Goal: Task Accomplishment & Management: Manage account settings

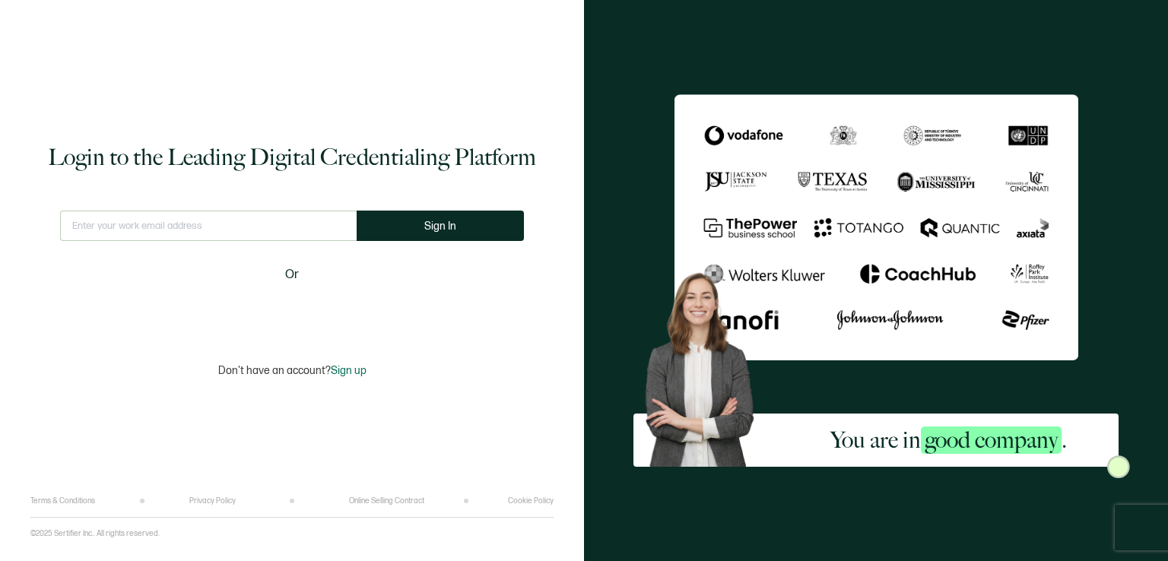
type input "[EMAIL_ADDRESS][DOMAIN_NAME]"
click at [562, 194] on div "Login to the Leading Digital Credentialing Platform [EMAIL_ADDRESS][DOMAIN_NAME…" at bounding box center [292, 280] width 584 height 561
click at [431, 230] on span "Sign In" at bounding box center [447, 226] width 32 height 11
type input "[EMAIL_ADDRESS][DOMAIN_NAME]"
click at [302, 43] on div "Login to the Leading Digital Credentialing Platform growthcentral@gmail.com Thi…" at bounding box center [291, 260] width 523 height 474
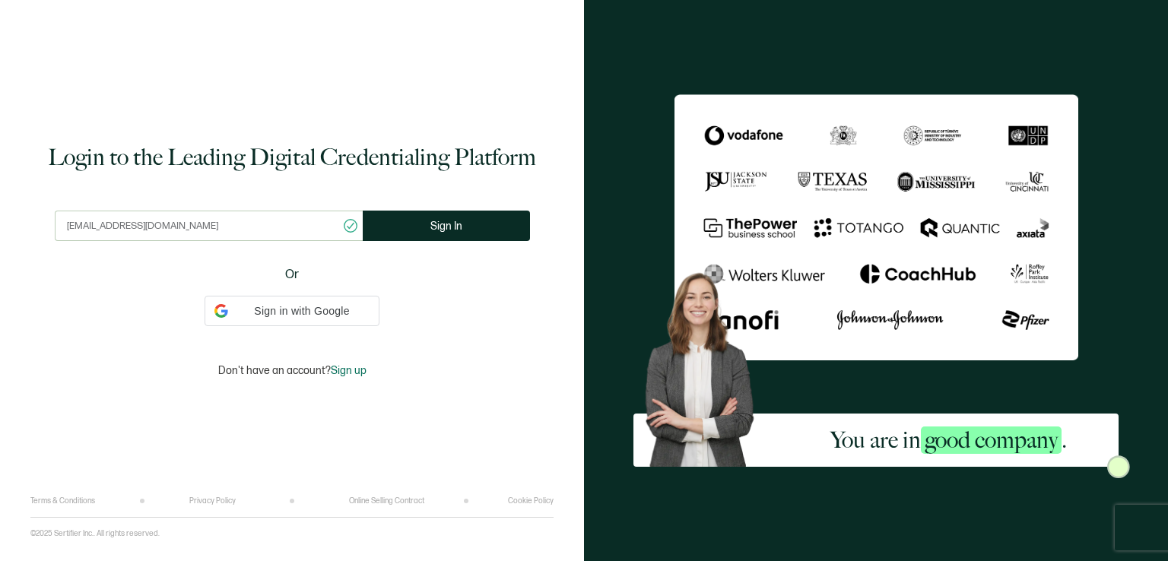
drag, startPoint x: 1117, startPoint y: 527, endPoint x: 1144, endPoint y: 486, distance: 49.4
click at [1144, 486] on div "You are in good company ." at bounding box center [876, 280] width 584 height 561
type input "[EMAIL_ADDRESS][DOMAIN_NAME]"
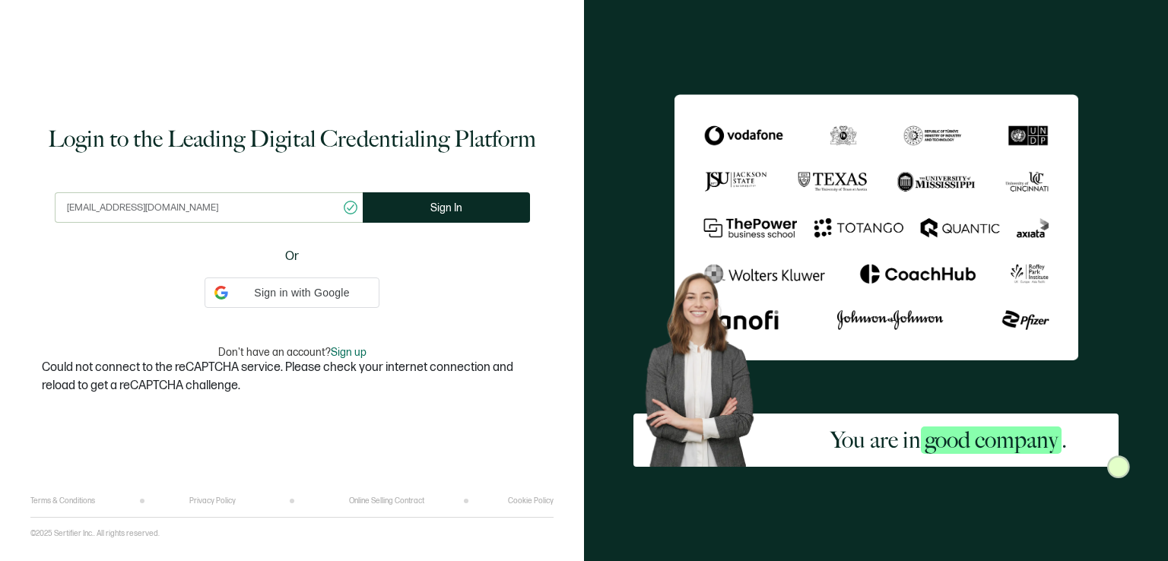
drag, startPoint x: 1071, startPoint y: 2, endPoint x: 882, endPoint y: 24, distance: 190.8
click at [882, 24] on div "You are in good company ." at bounding box center [876, 280] width 584 height 561
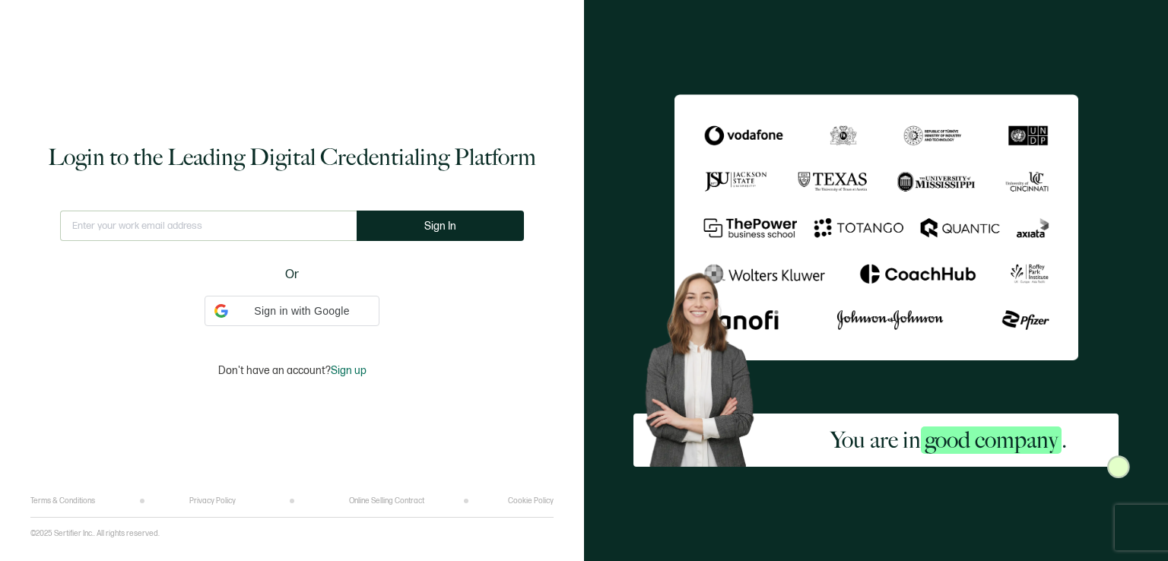
type input "[EMAIL_ADDRESS][DOMAIN_NAME]"
click at [427, 229] on button "Sign In" at bounding box center [446, 226] width 167 height 30
click at [431, 224] on span "Sign In" at bounding box center [447, 226] width 32 height 11
